Goal: Task Accomplishment & Management: Manage account settings

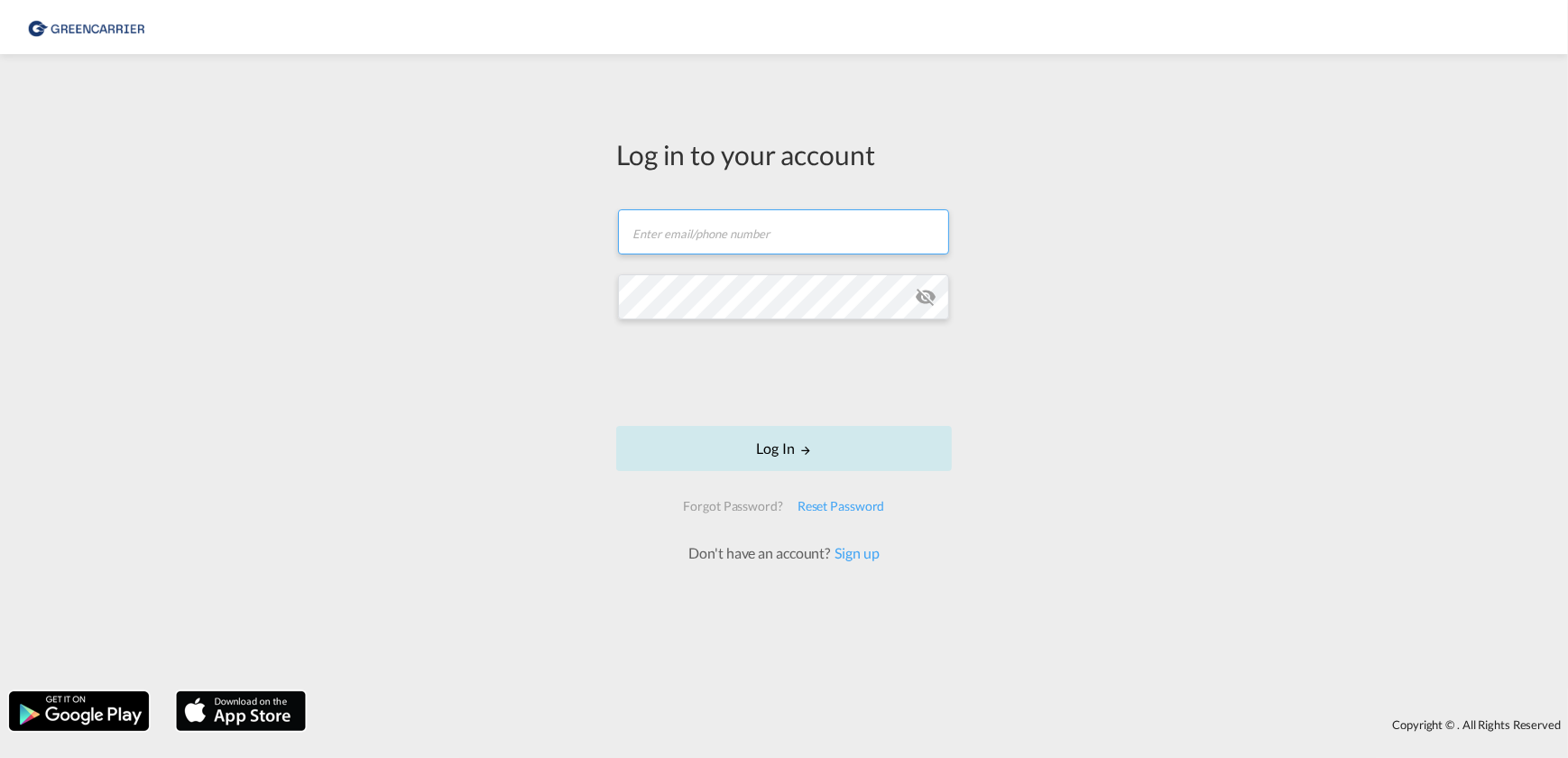
type input "[PERSON_NAME][EMAIL_ADDRESS][PERSON_NAME][DOMAIN_NAME]"
click at [777, 446] on button "Log In" at bounding box center [784, 449] width 336 height 45
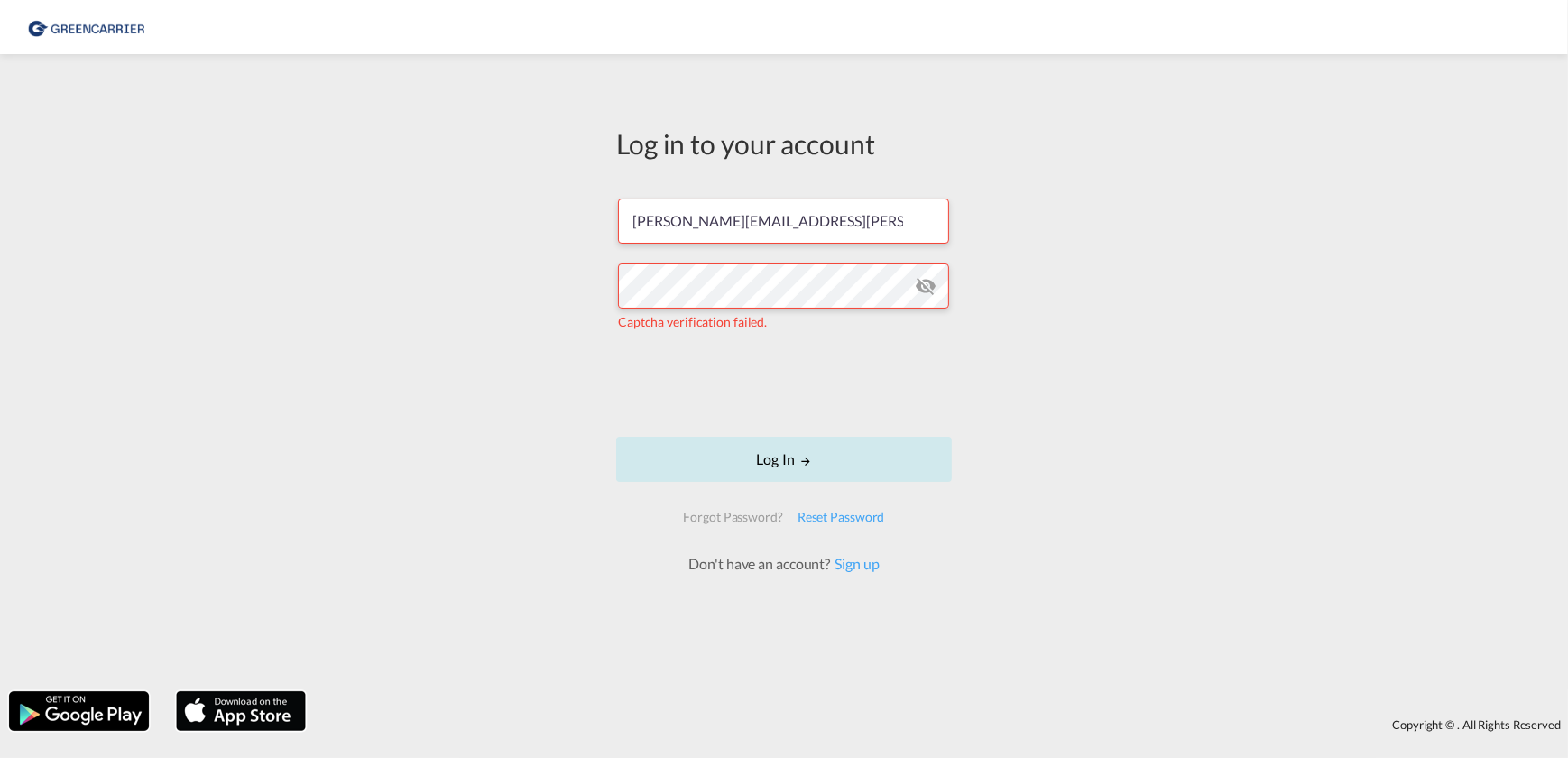
click at [765, 465] on button "Log In" at bounding box center [784, 460] width 336 height 45
click at [800, 453] on button "Log In" at bounding box center [784, 460] width 336 height 45
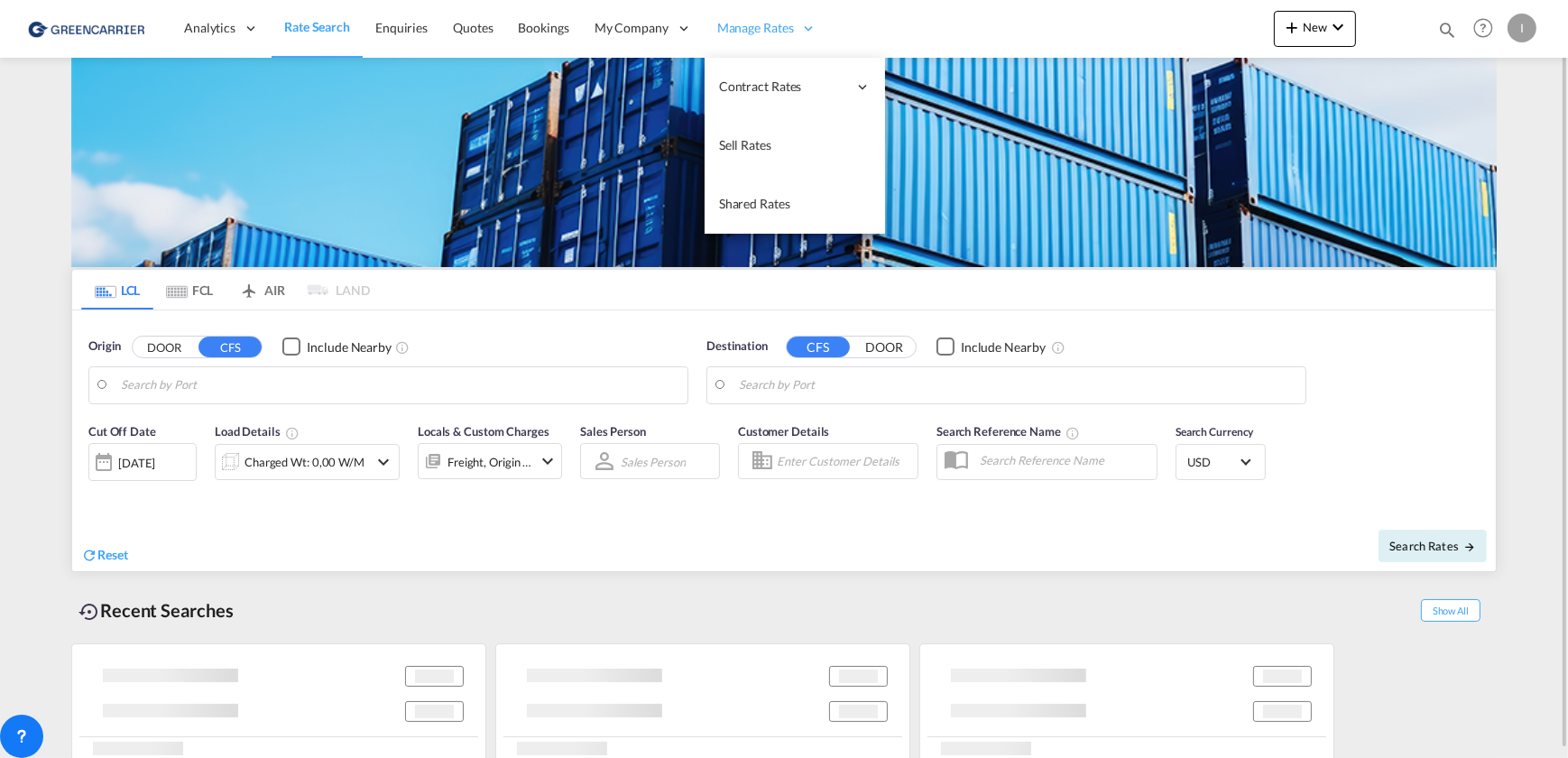
type input "[GEOGRAPHIC_DATA], [GEOGRAPHIC_DATA]"
type input "Callao, PECLL"
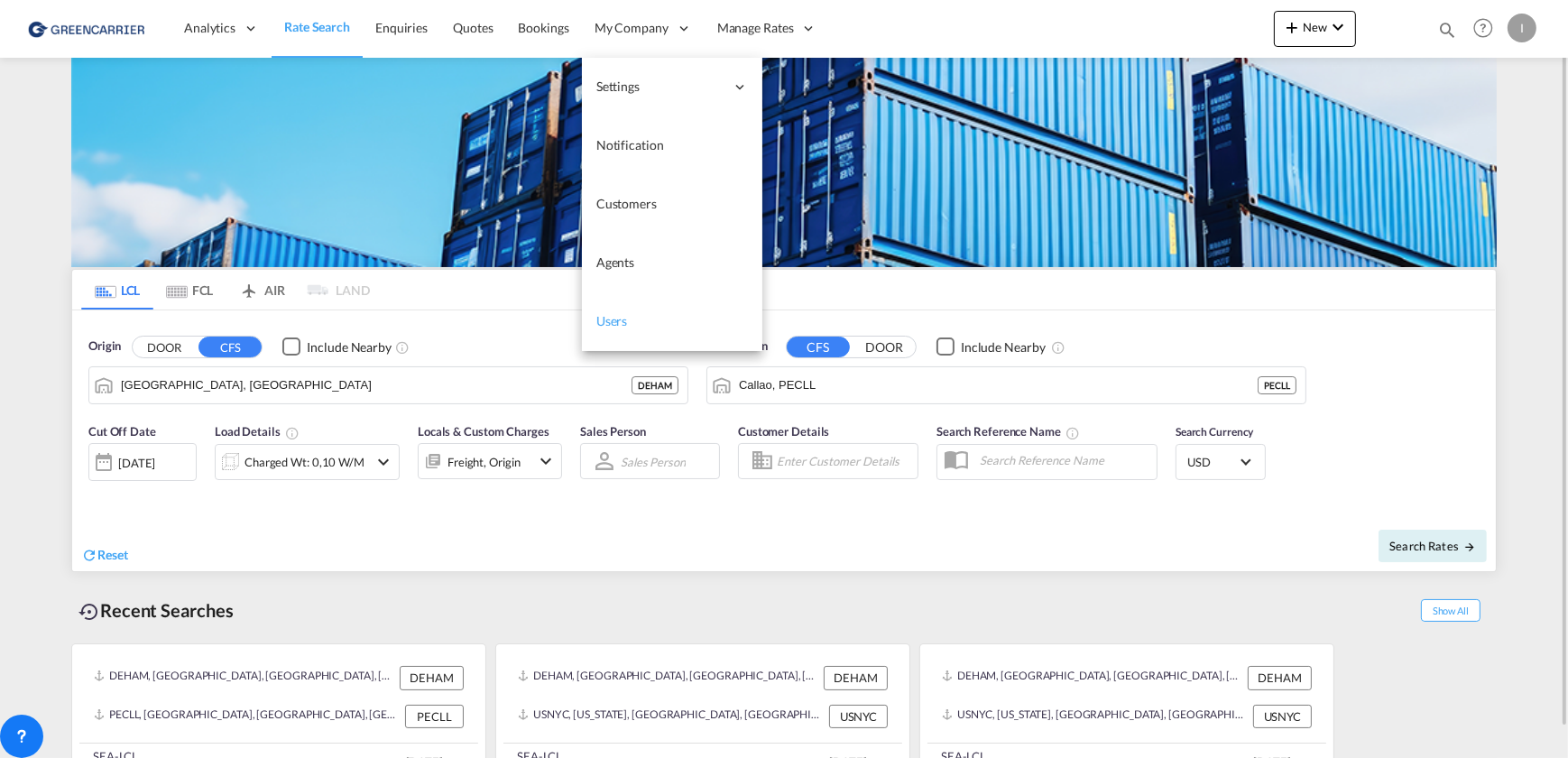
click at [615, 316] on span "Users" at bounding box center [612, 321] width 31 height 16
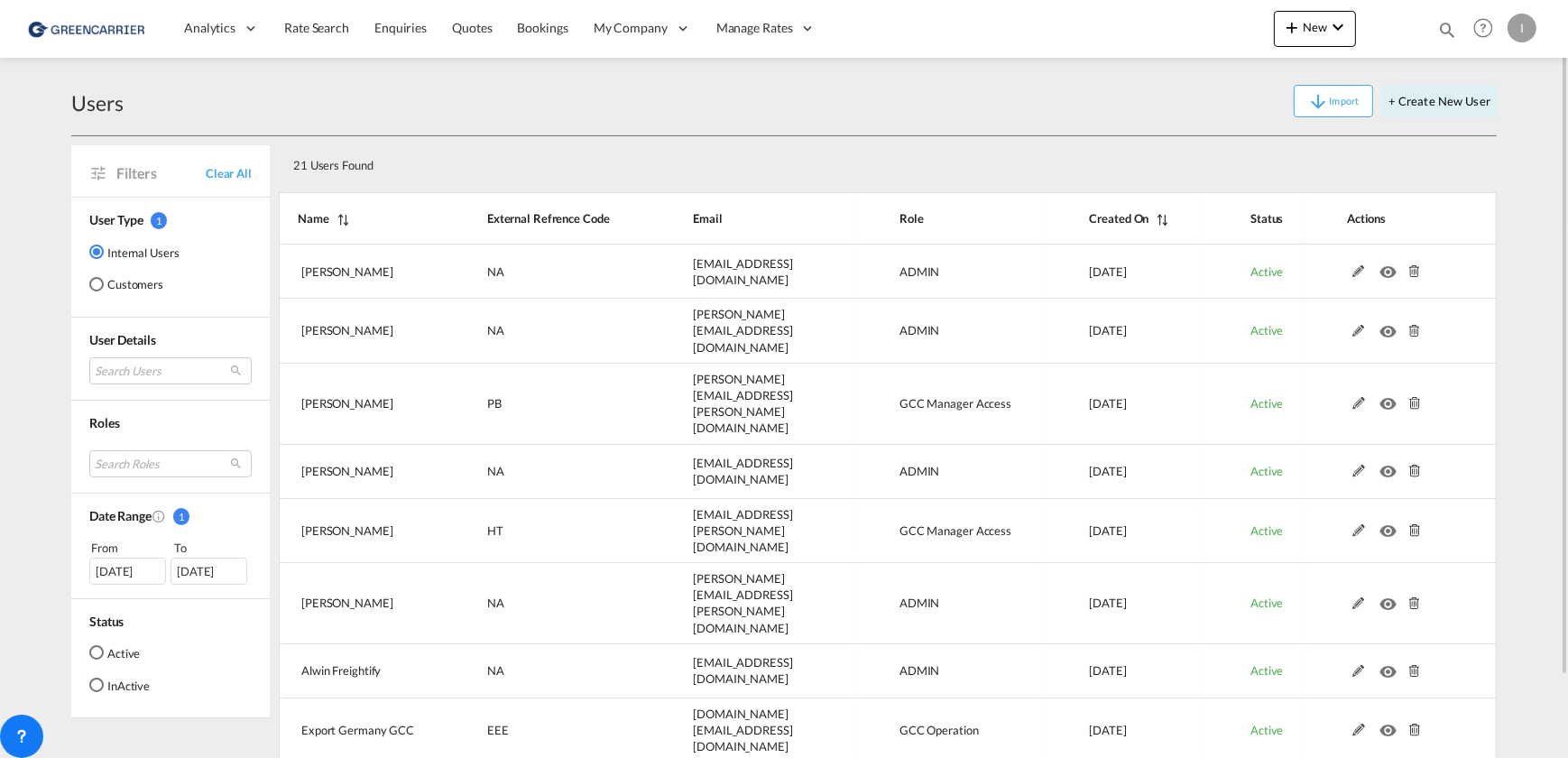
click at [141, 277] on md-radio-button "Customers" at bounding box center [134, 284] width 90 height 18
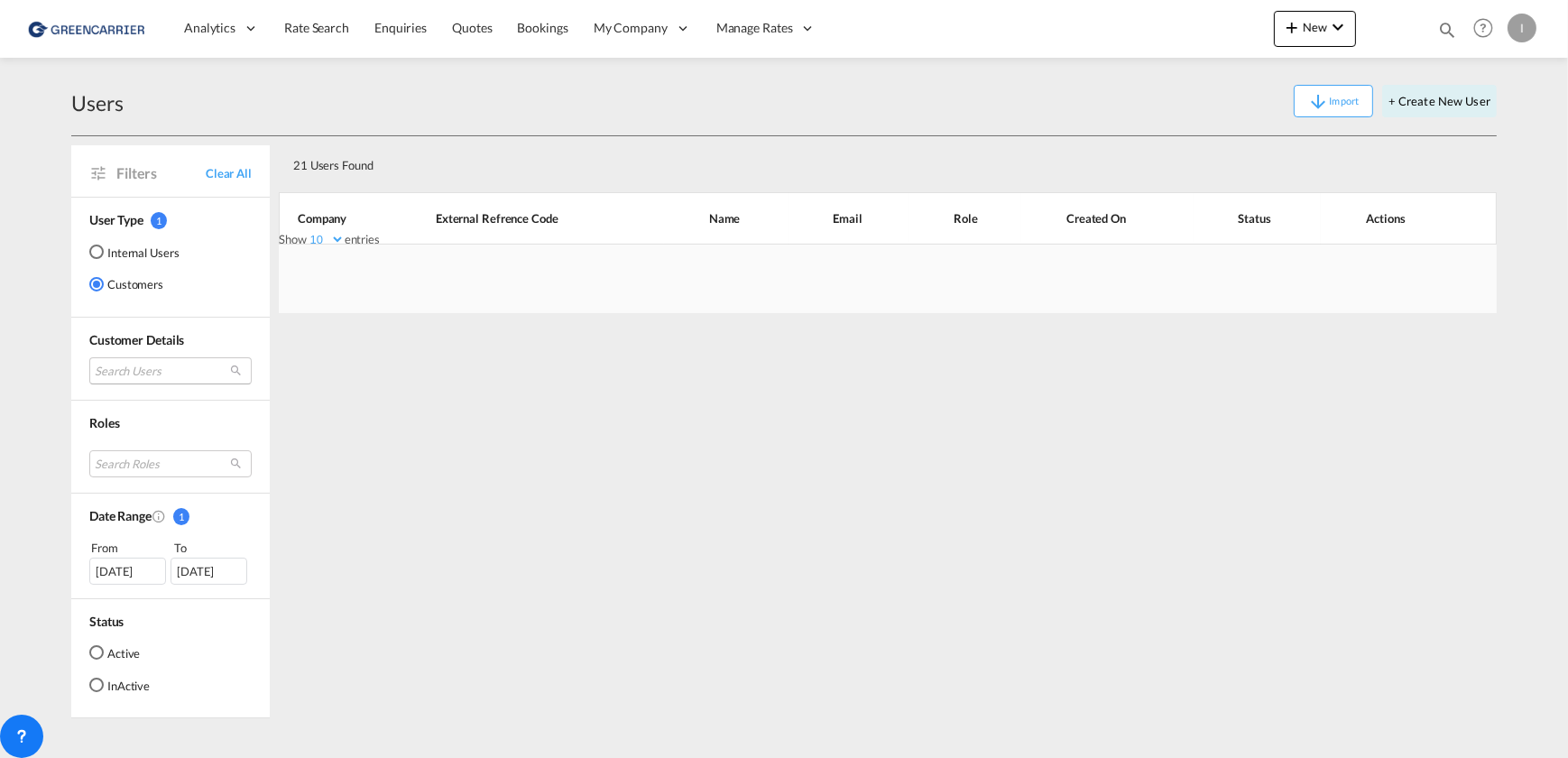
click at [178, 379] on md-select "Search Users" at bounding box center [170, 371] width 162 height 27
click at [197, 370] on input "search" at bounding box center [193, 371] width 194 height 17
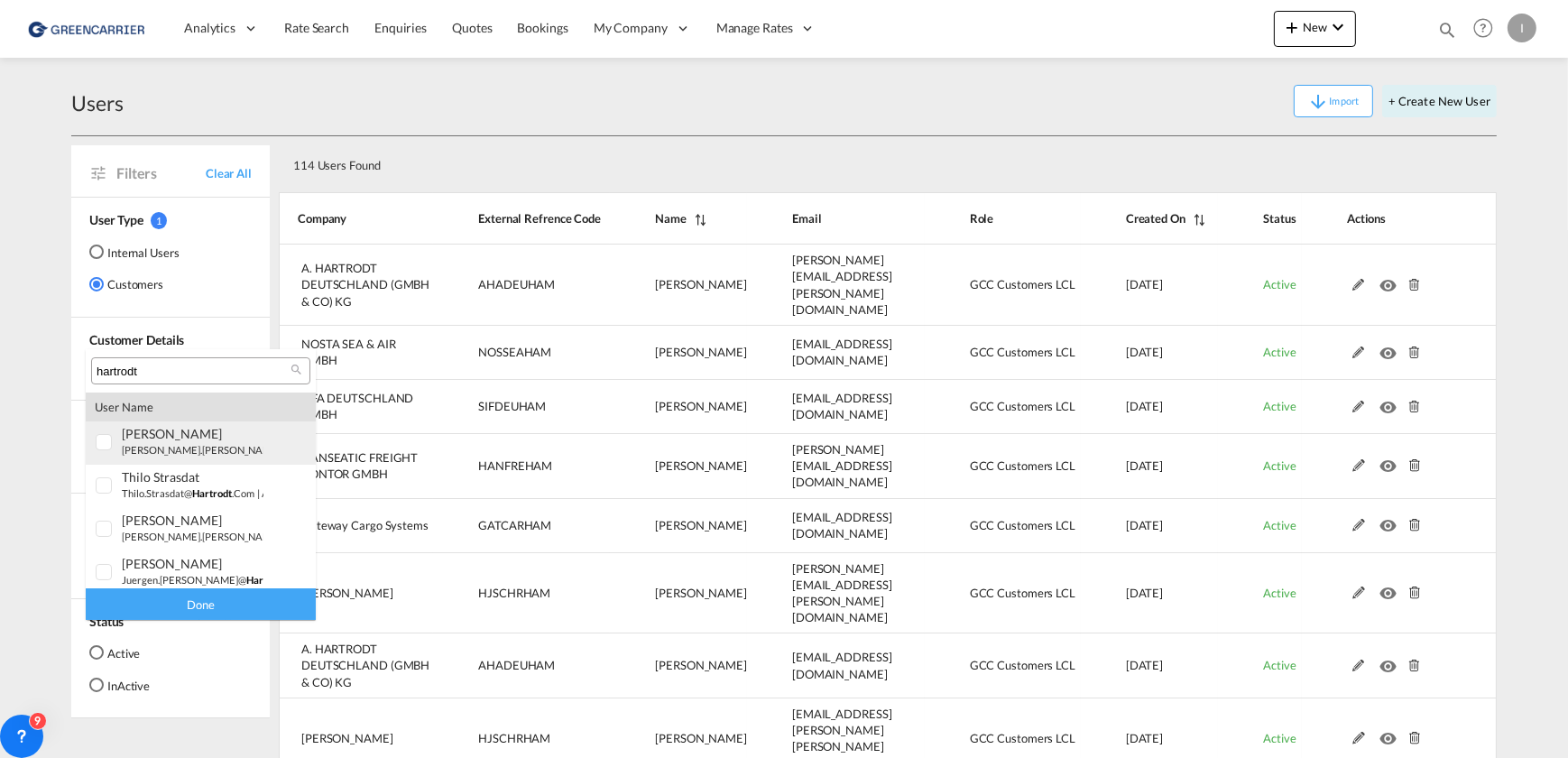
type input "hartrodt"
click at [103, 450] on div at bounding box center [104, 443] width 18 height 18
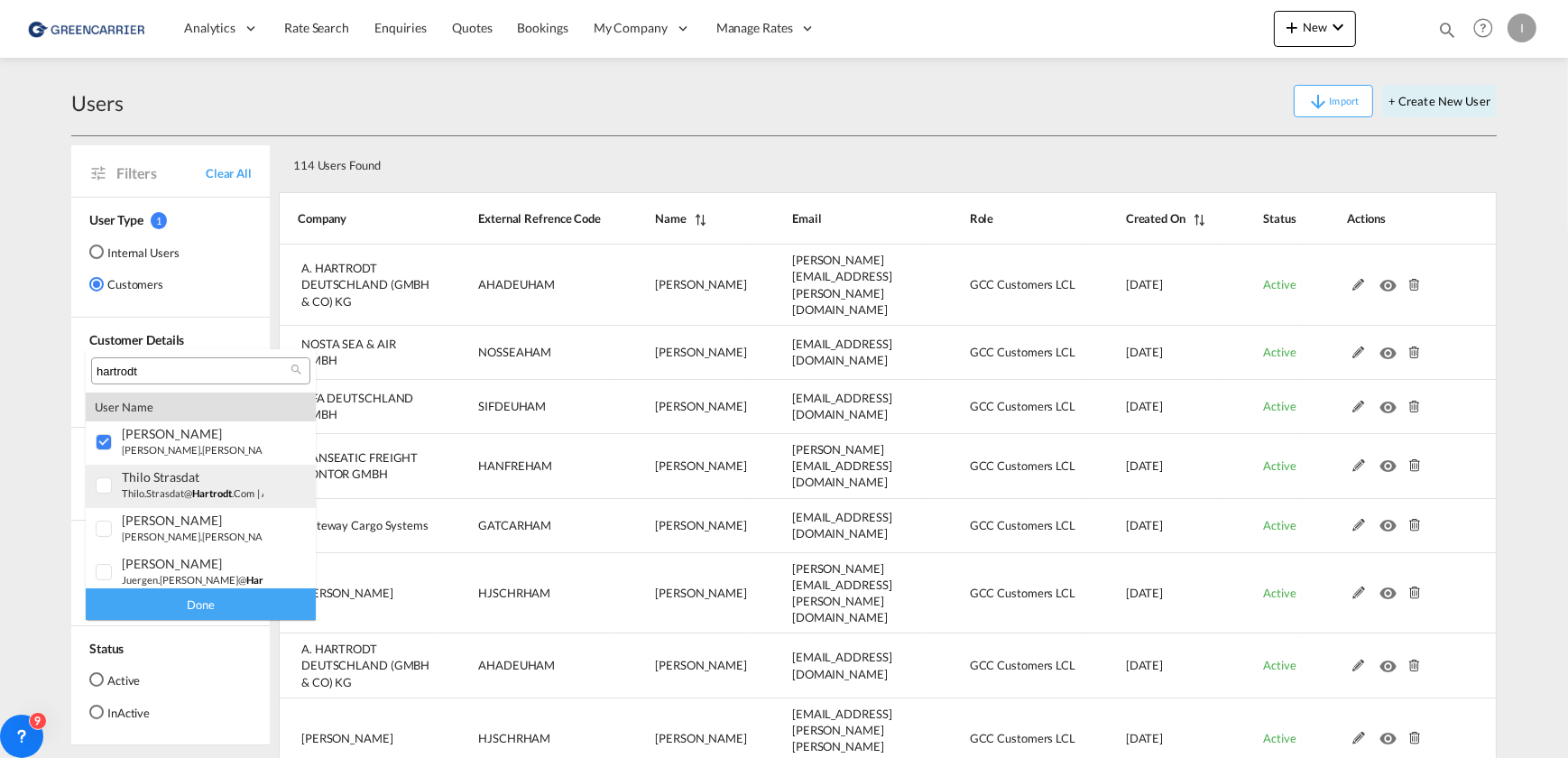
click at [103, 490] on div at bounding box center [104, 486] width 18 height 18
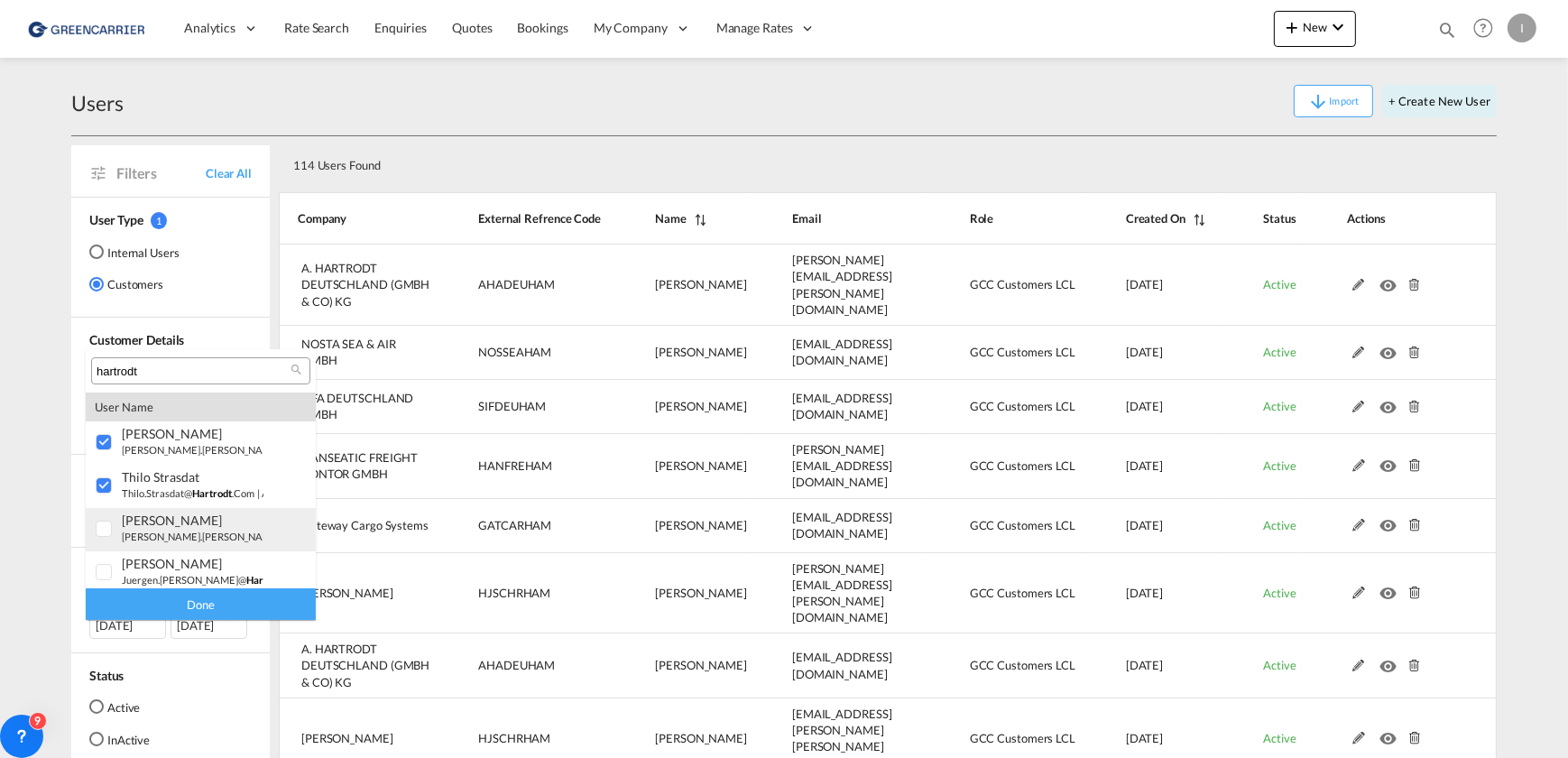
click at [102, 536] on div at bounding box center [104, 529] width 18 height 18
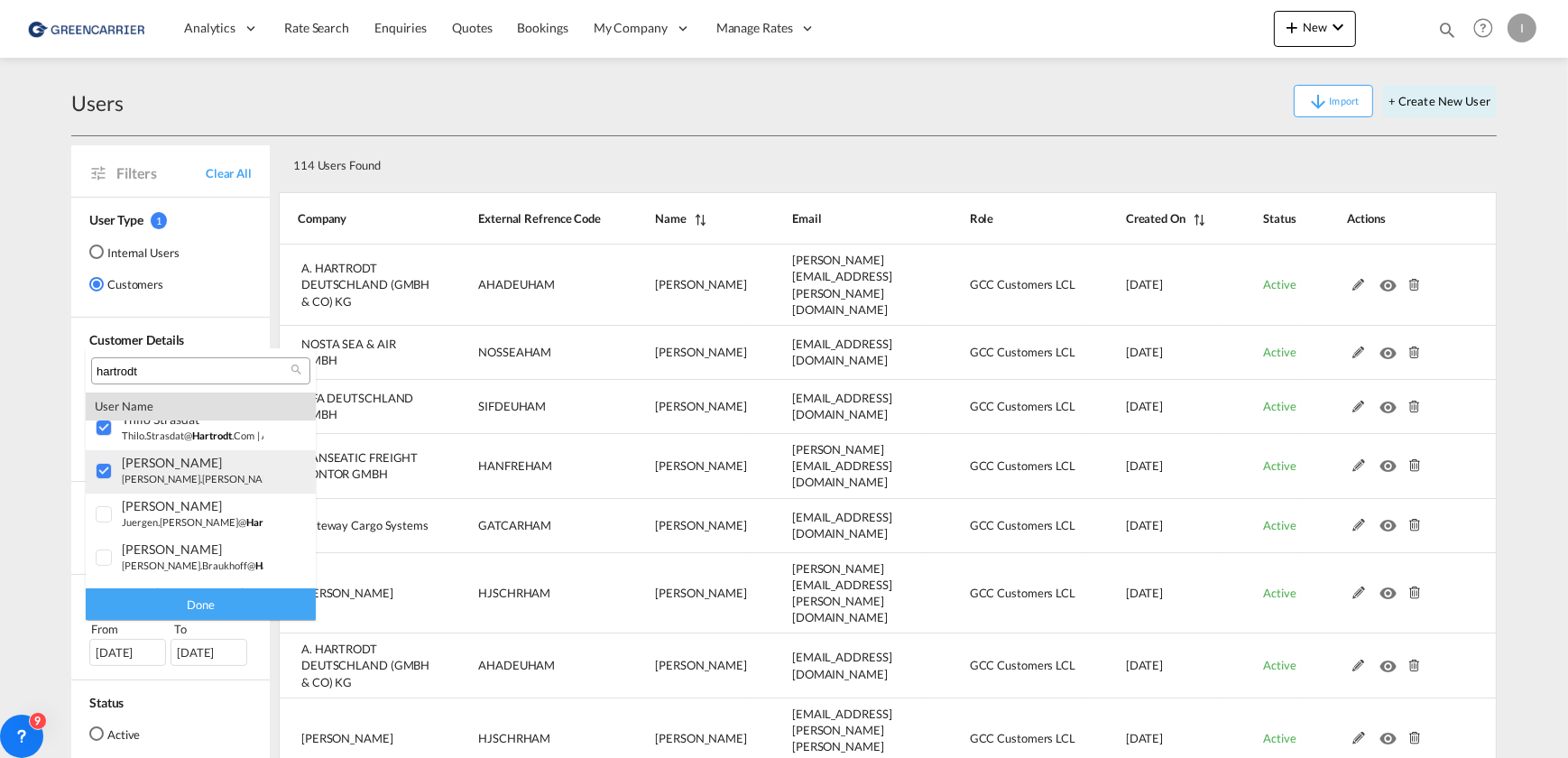
scroll to position [81, 0]
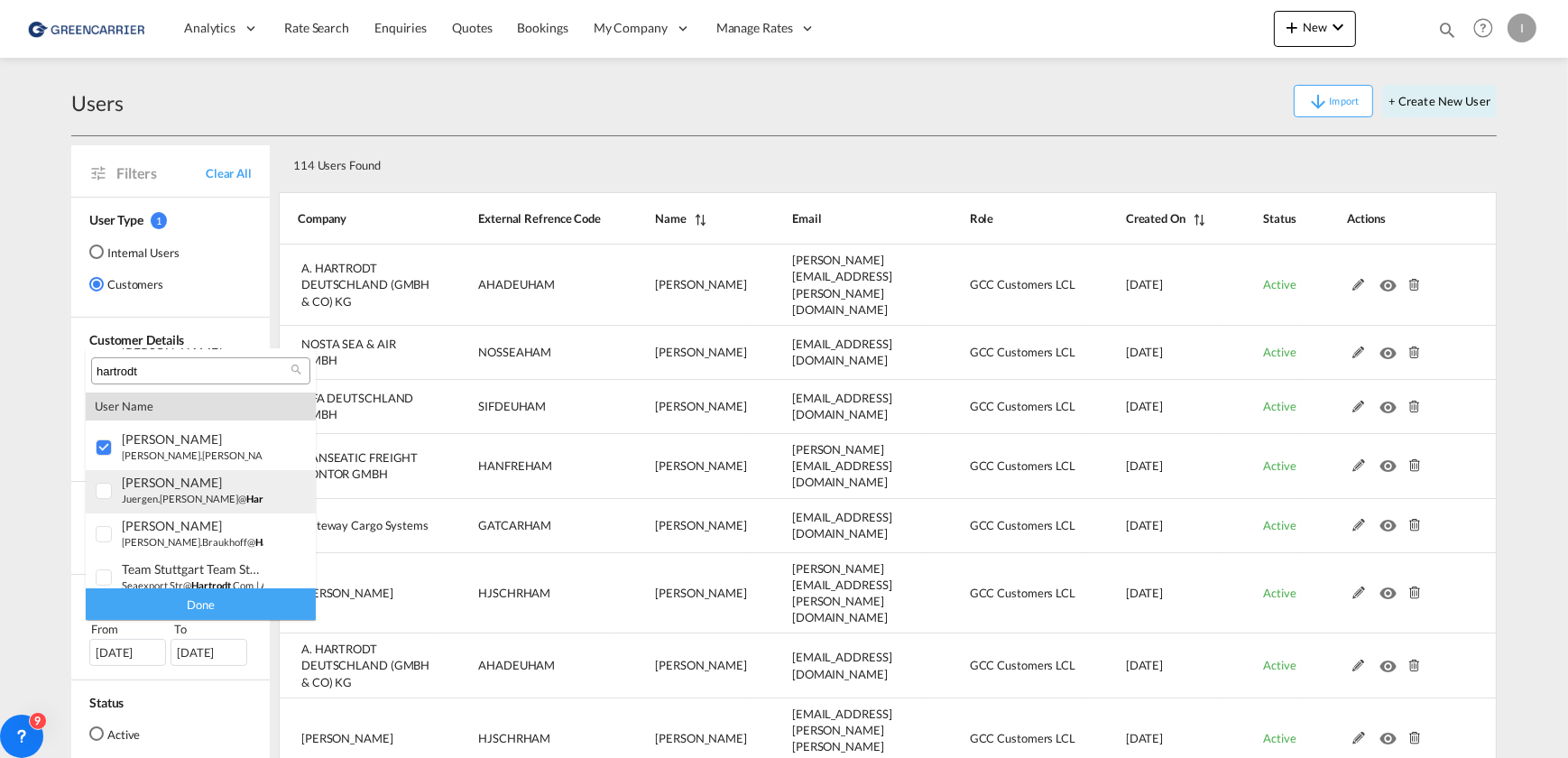
click at [105, 493] on div at bounding box center [104, 492] width 18 height 18
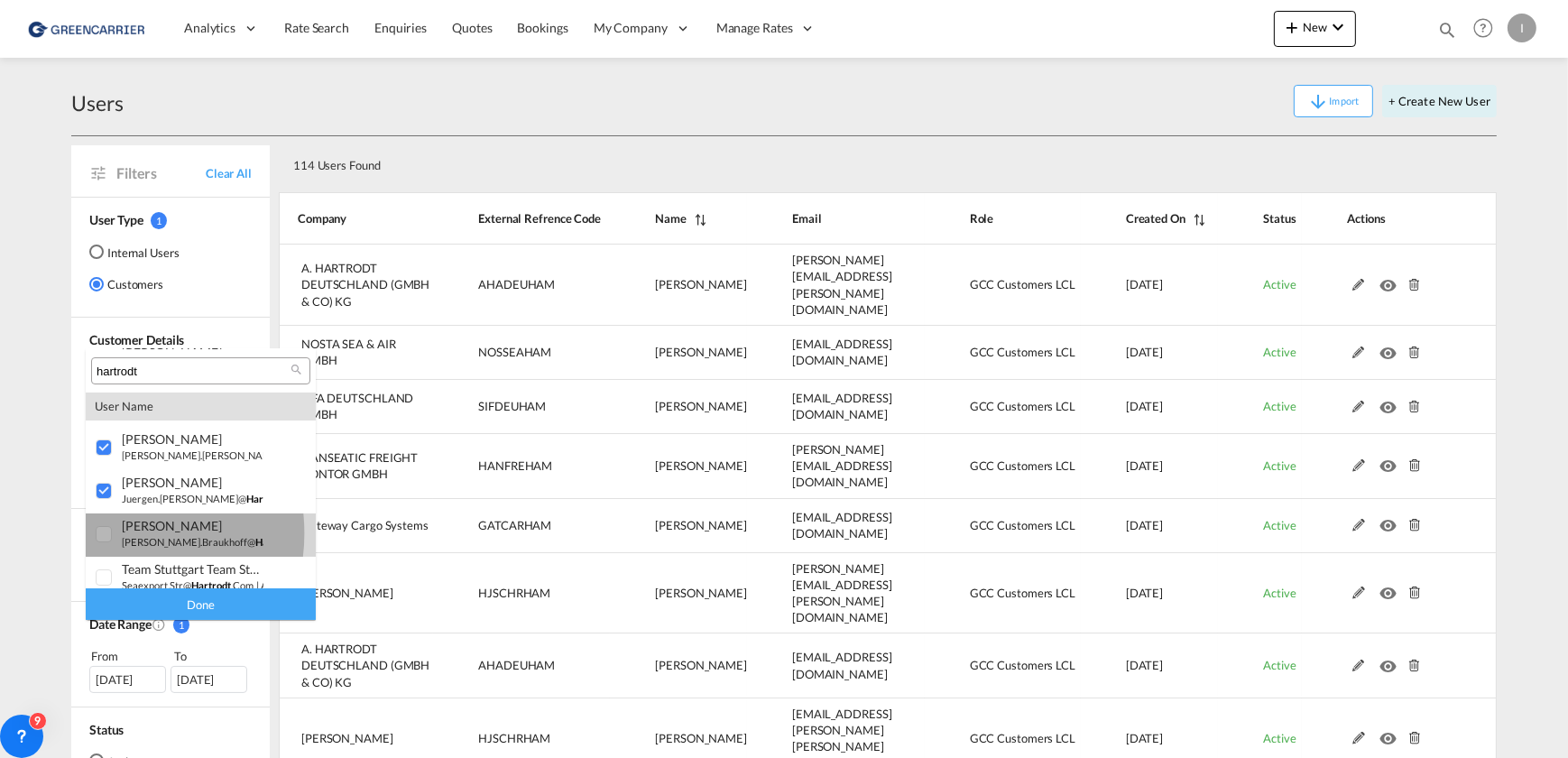
click at [107, 532] on div at bounding box center [104, 535] width 18 height 18
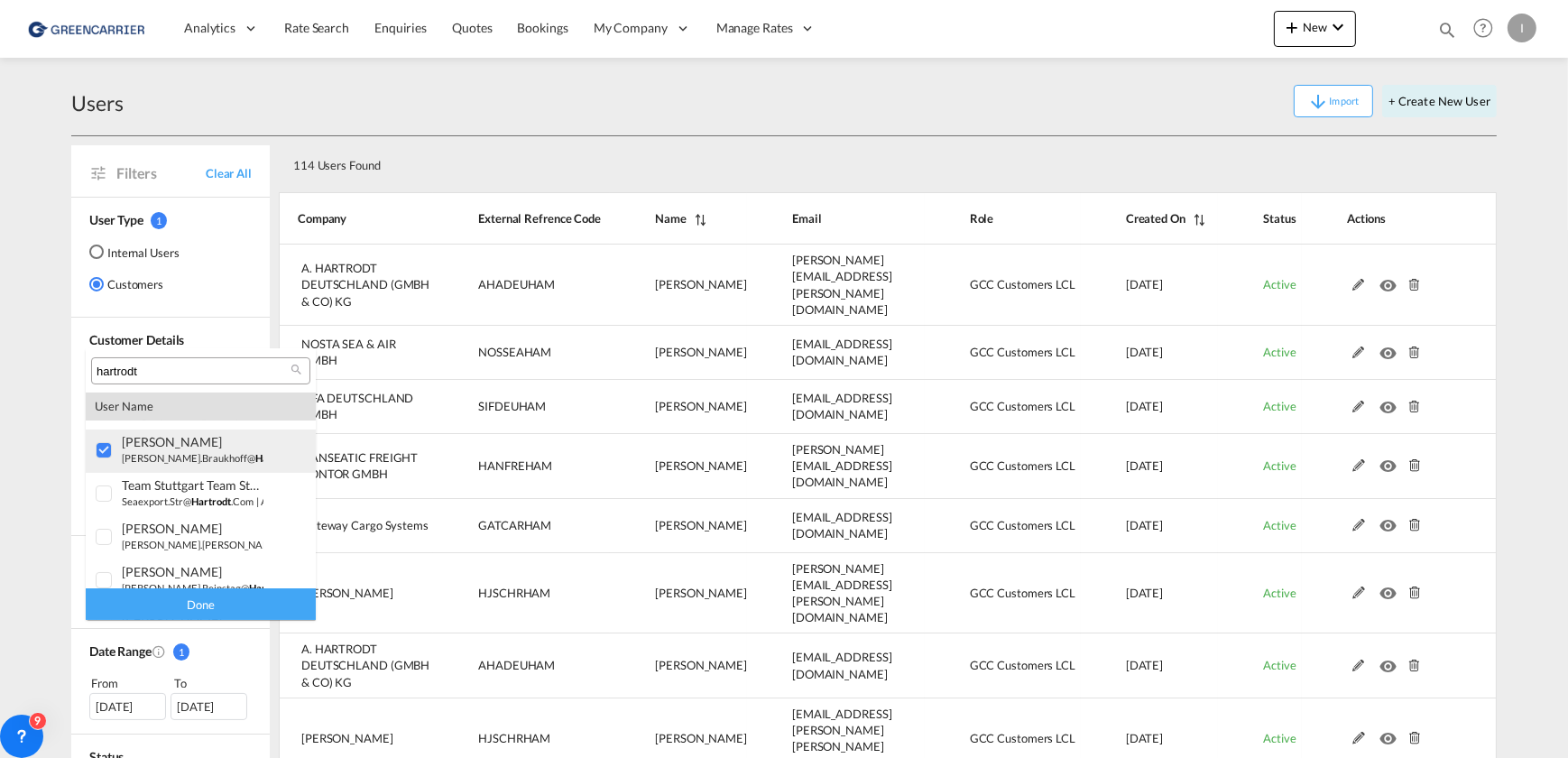
scroll to position [163, 0]
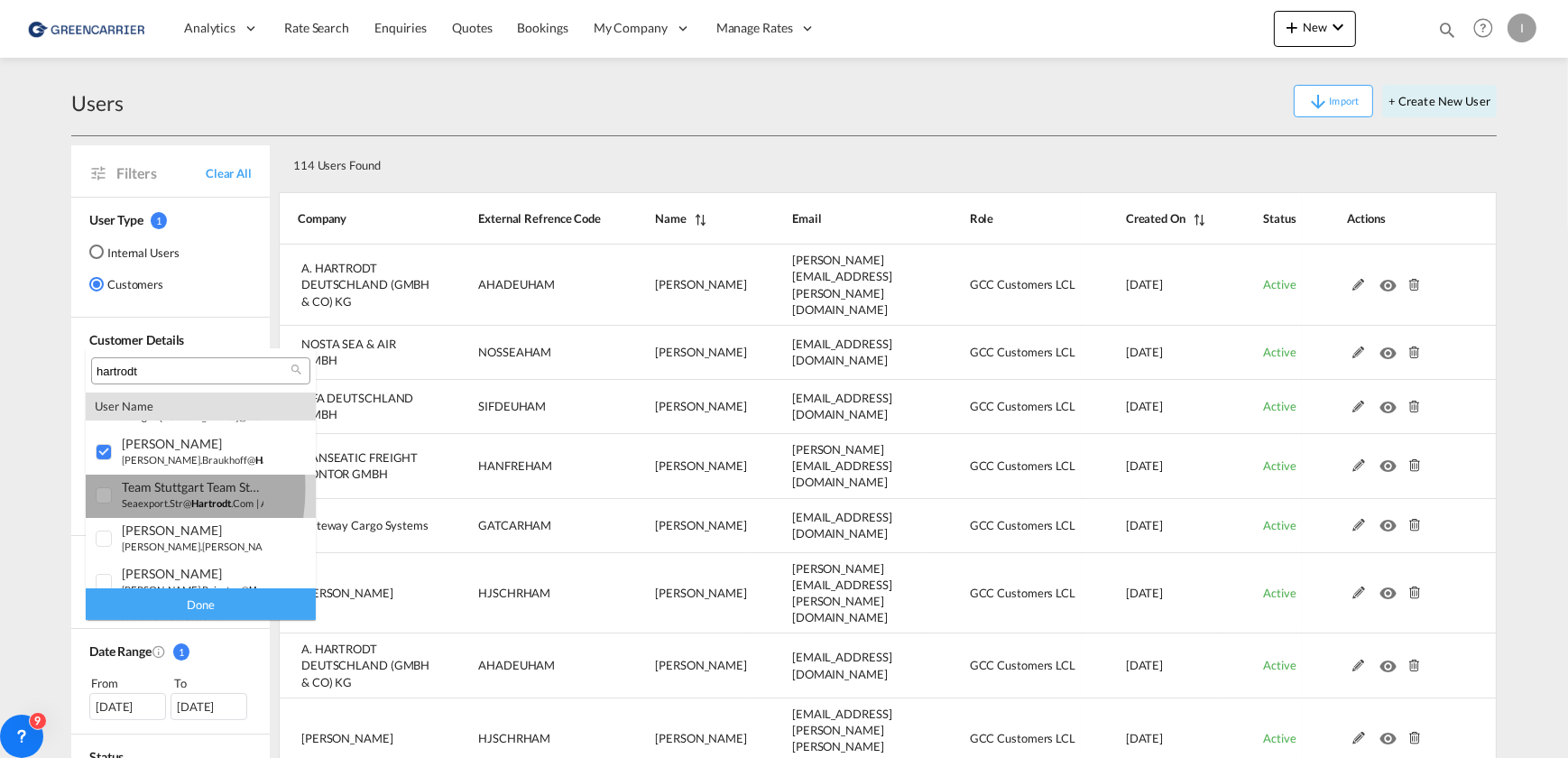
click at [98, 487] on div at bounding box center [104, 496] width 18 height 18
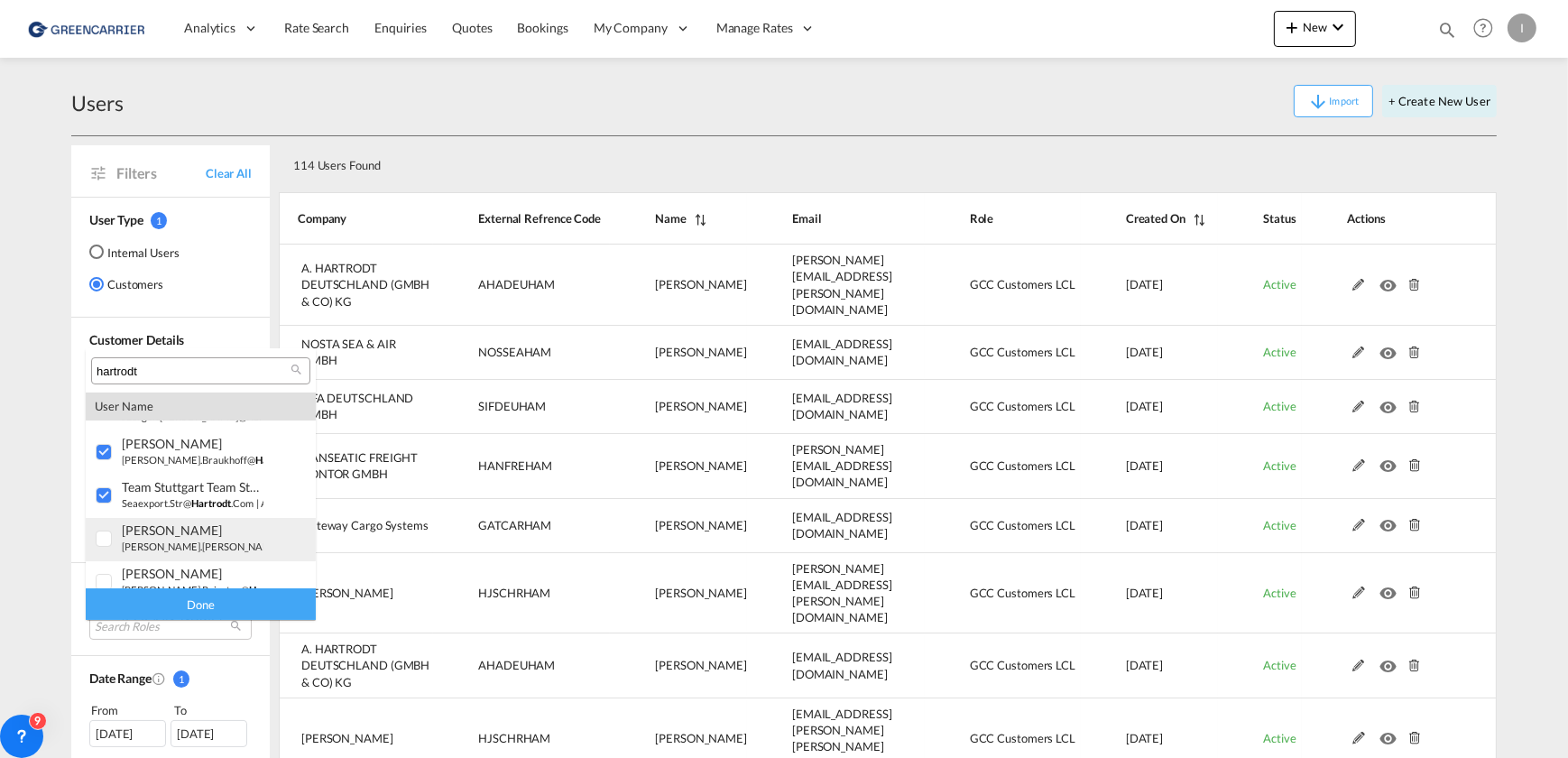
click at [107, 531] on div at bounding box center [104, 540] width 18 height 18
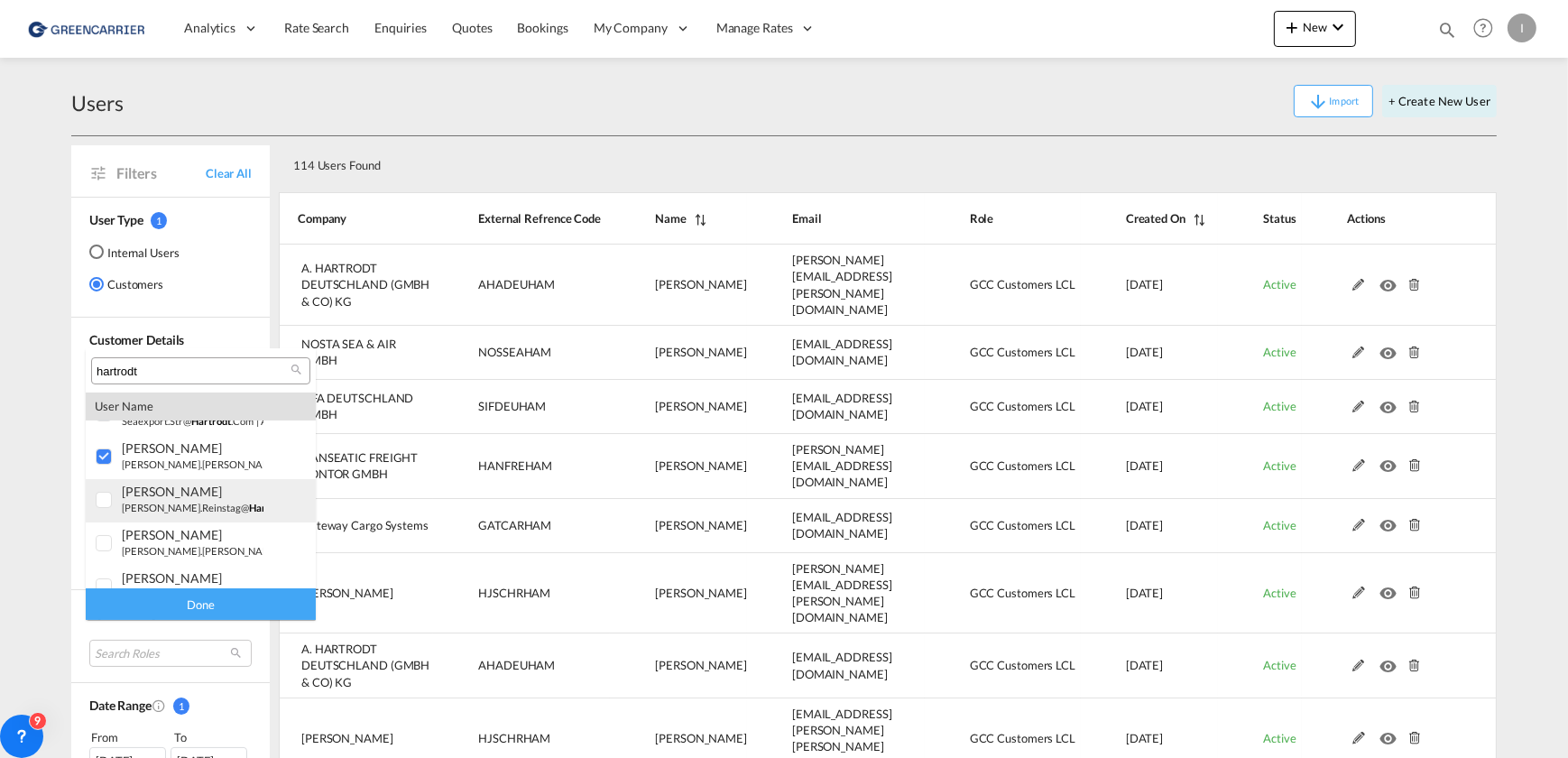
click at [106, 494] on div at bounding box center [104, 501] width 18 height 18
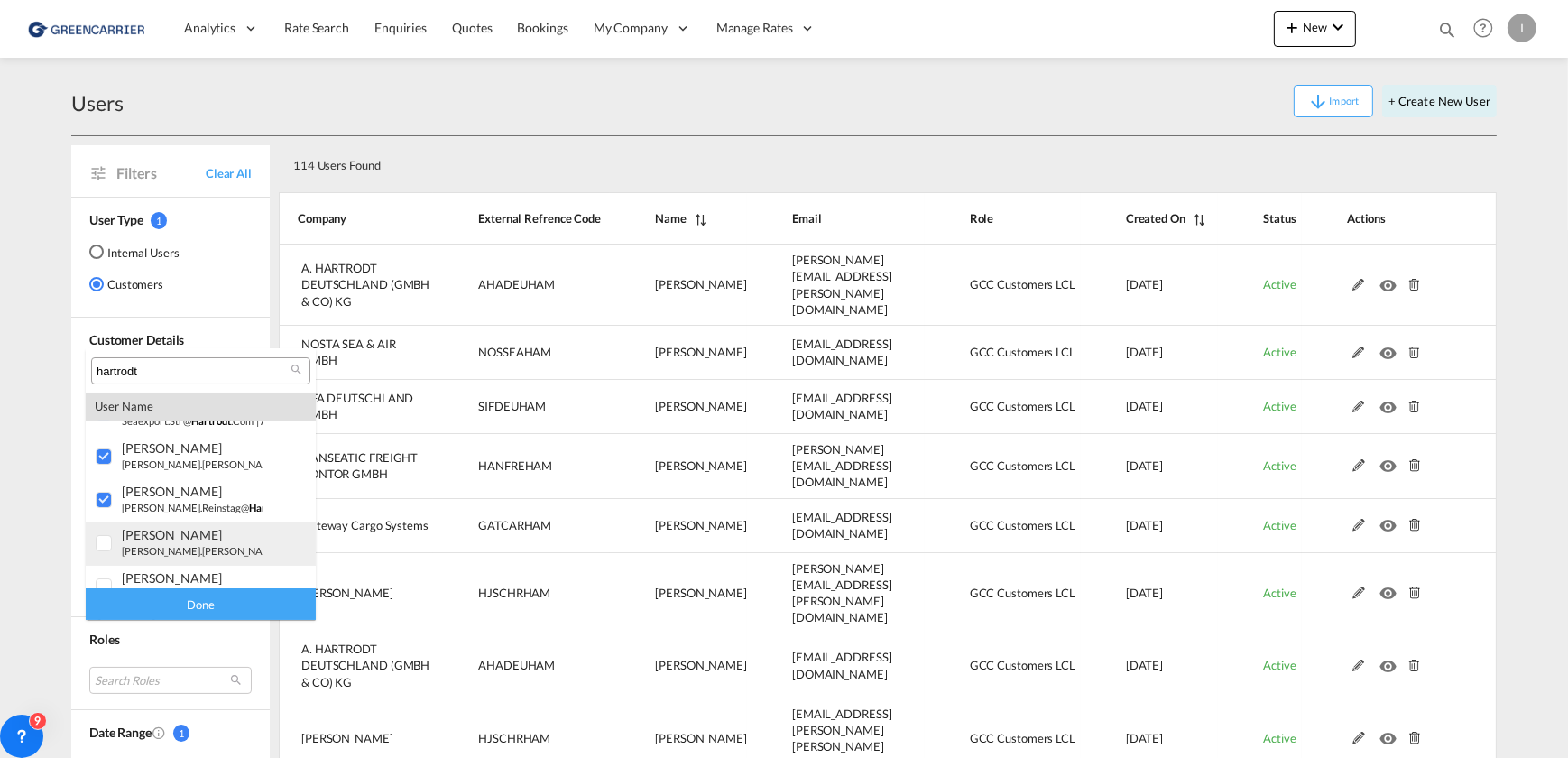
click at [102, 542] on div at bounding box center [104, 544] width 18 height 18
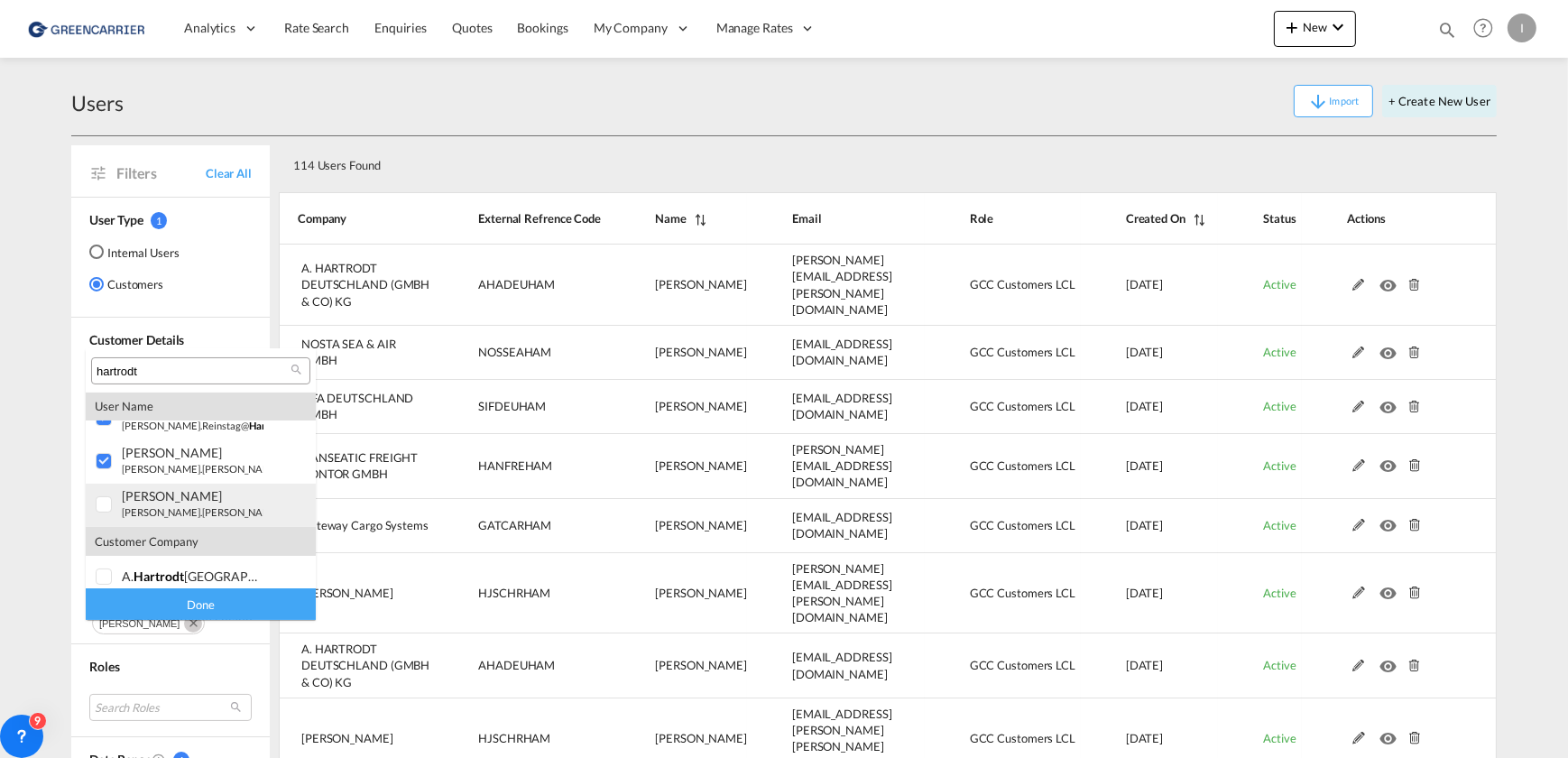
click at [101, 497] on div at bounding box center [104, 506] width 18 height 18
click at [198, 605] on div "Done" at bounding box center [200, 604] width 230 height 31
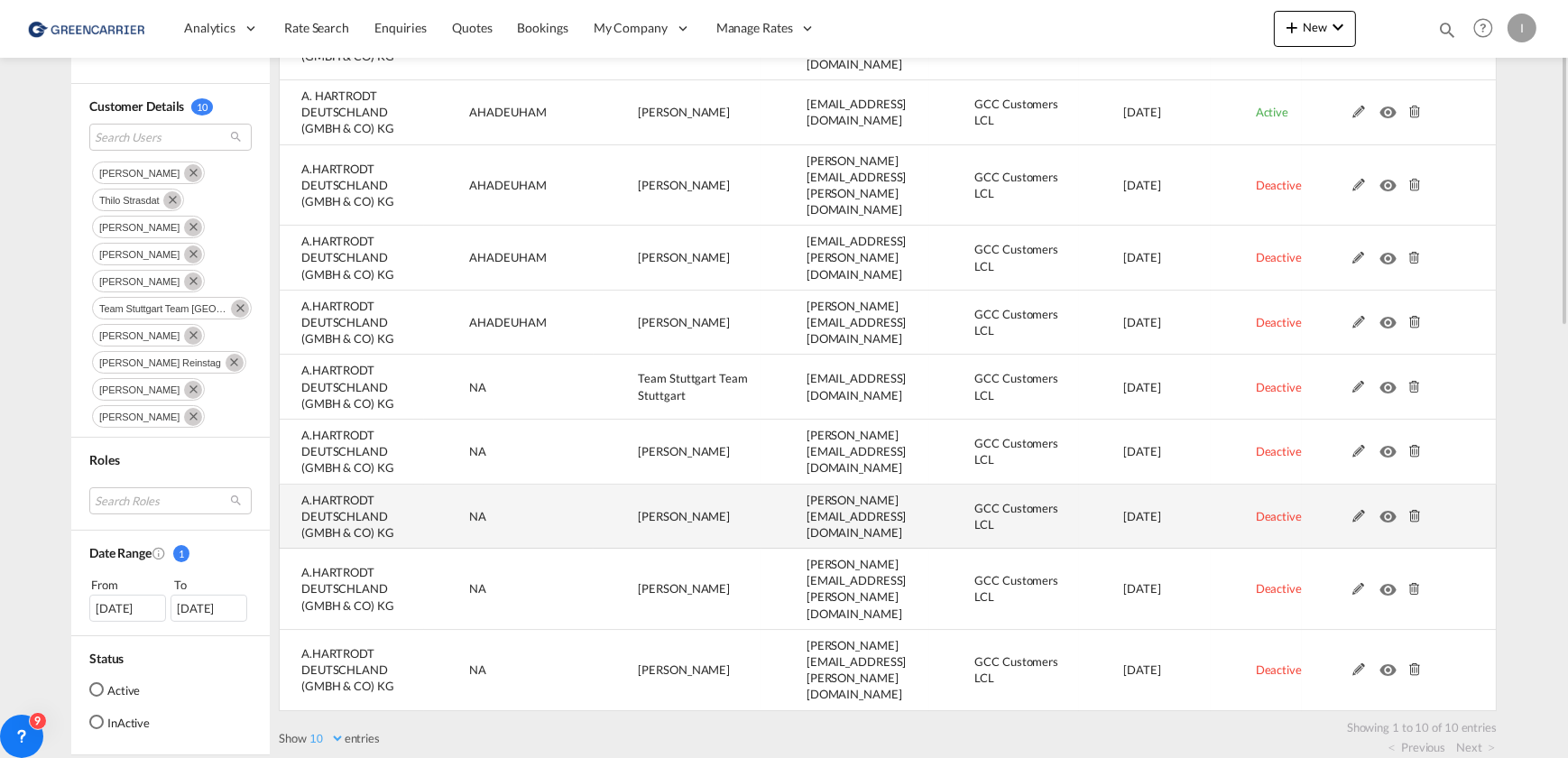
scroll to position [0, 0]
